Goal: Task Accomplishment & Management: Complete application form

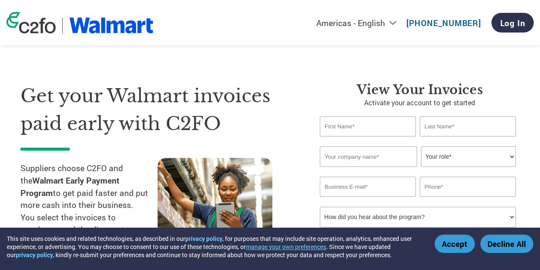
type input "spencer.franta@drinkcirkul.com"
type input "844) 424-7585"
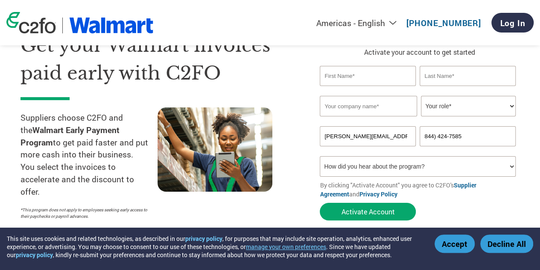
scroll to position [43, 0]
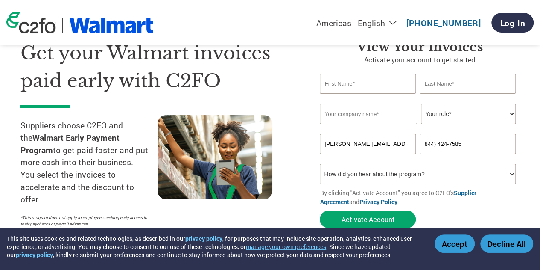
click at [367, 87] on input "text" at bounding box center [368, 83] width 96 height 20
type input "Spencer"
click at [428, 85] on input "text" at bounding box center [468, 83] width 96 height 20
type input "Franta"
click at [384, 118] on input "text" at bounding box center [368, 113] width 97 height 21
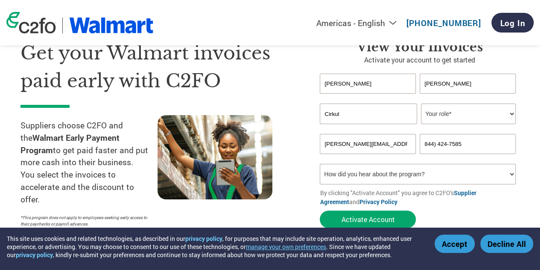
type input "Cirkul"
click at [450, 118] on select "Your role* CFO Controller Credit Manager Finance Director Treasurer CEO Preside…" at bounding box center [468, 113] width 94 height 21
select select "OTHER"
click at [421, 104] on select "Your role* CFO Controller Credit Manager Finance Director Treasurer CEO Preside…" at bounding box center [468, 113] width 94 height 21
click at [374, 170] on select "How did you hear about the program? Received a letter Email Social Media Online…" at bounding box center [418, 174] width 196 height 21
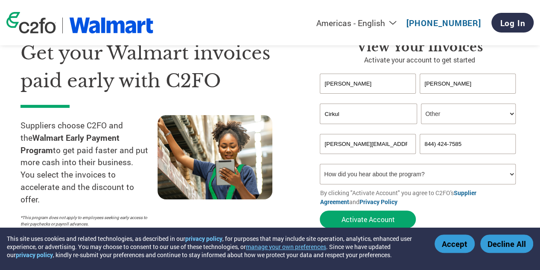
click at [300, 163] on div "Get your Walmart invoices paid early with C2FO Suppliers choose C2FO and the Wa…" at bounding box center [164, 135] width 287 height 193
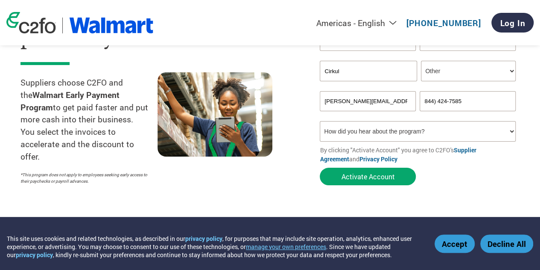
click at [472, 99] on input "844) 424-7585" at bounding box center [468, 101] width 96 height 20
drag, startPoint x: 471, startPoint y: 103, endPoint x: 329, endPoint y: 108, distance: 141.9
click at [329, 108] on div "spencer.franta@drinkcirkul.com 844) 424-7585" at bounding box center [420, 101] width 200 height 20
type input "636-579-9213"
click at [361, 174] on button "Activate Account" at bounding box center [368, 176] width 96 height 18
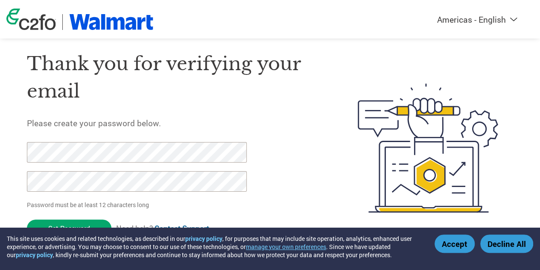
scroll to position [27, 0]
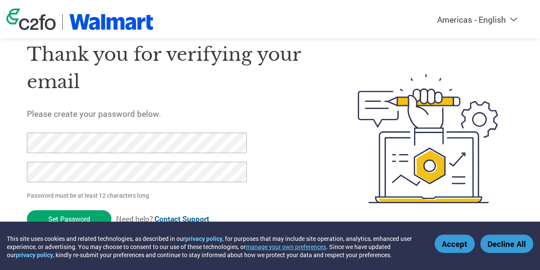
click at [20, 146] on div "Thank you for verifying your email Please create your password below. Password …" at bounding box center [270, 138] width 540 height 220
click at [88, 214] on input "Set Password" at bounding box center [69, 219] width 85 height 18
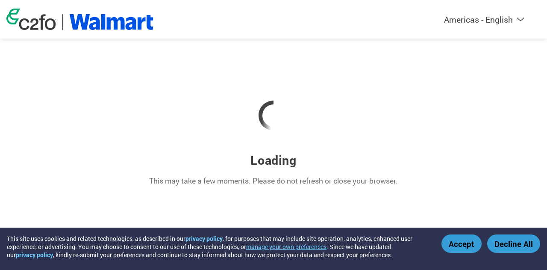
click at [308, 138] on div at bounding box center [273, 115] width 547 height 73
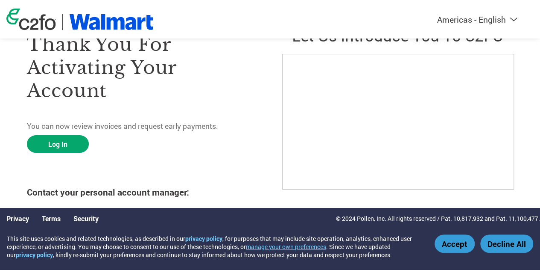
scroll to position [43, 0]
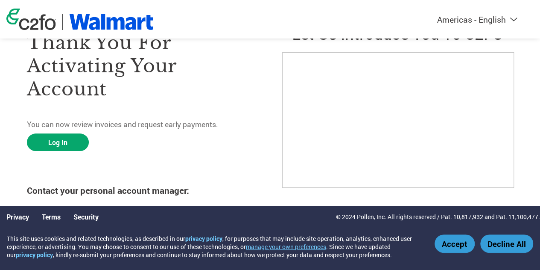
click at [449, 239] on button "Accept" at bounding box center [455, 243] width 40 height 18
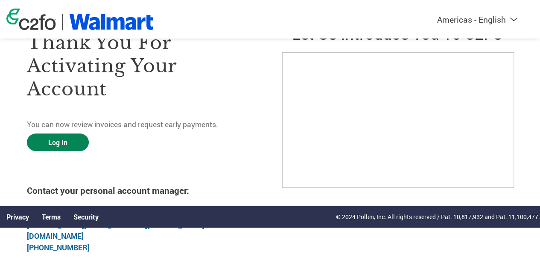
click at [62, 141] on link "Log In" at bounding box center [58, 142] width 62 height 18
